Goal: Navigation & Orientation: Find specific page/section

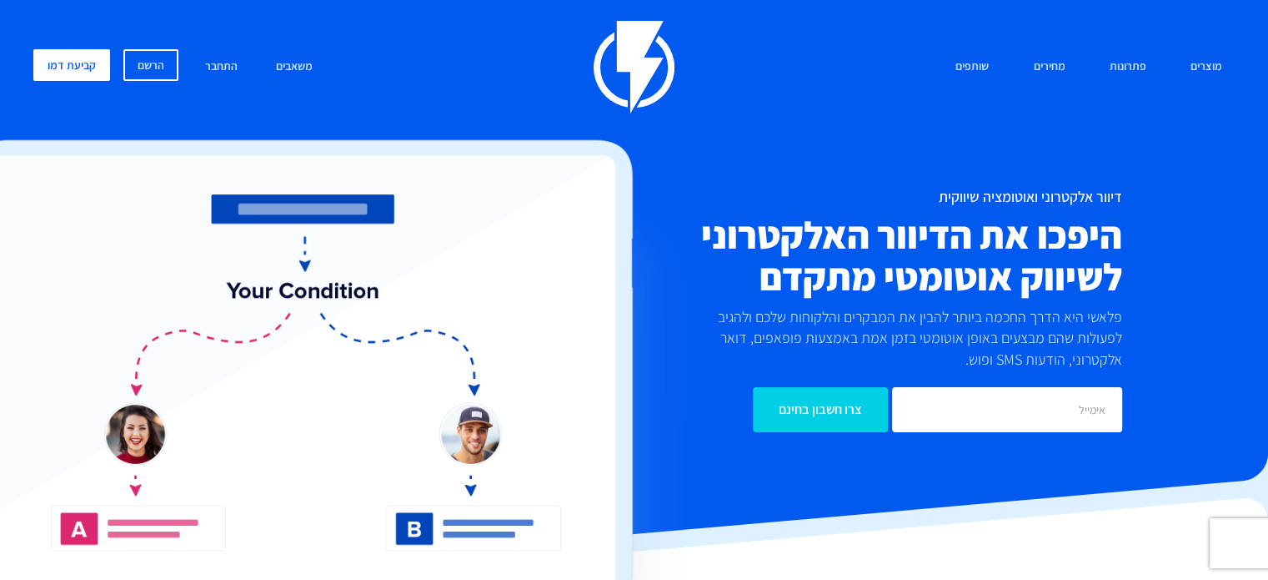
click at [635, 63] on img at bounding box center [634, 67] width 81 height 93
click at [394, 83] on div "מוצרים שיווק אוטומטי הפכו את השיווק לאוטומטי דיוור אלקטרוני שלחו את המסר הנכון …" at bounding box center [634, 67] width 1227 height 93
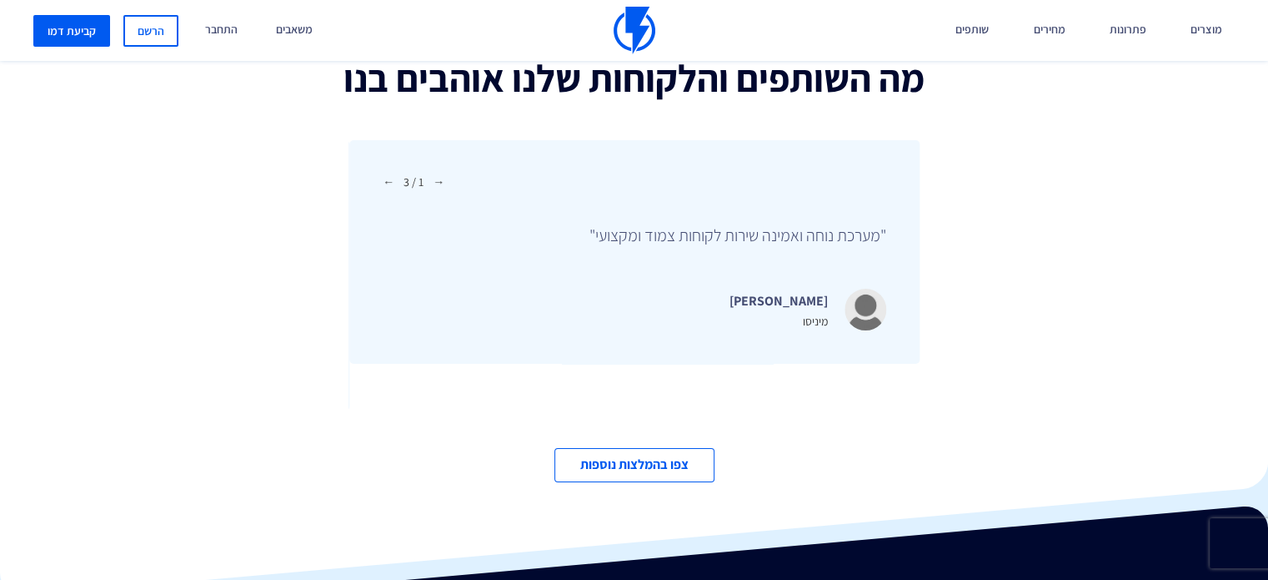
scroll to position [5504, 0]
